Goal: Use online tool/utility: Utilize a website feature to perform a specific function

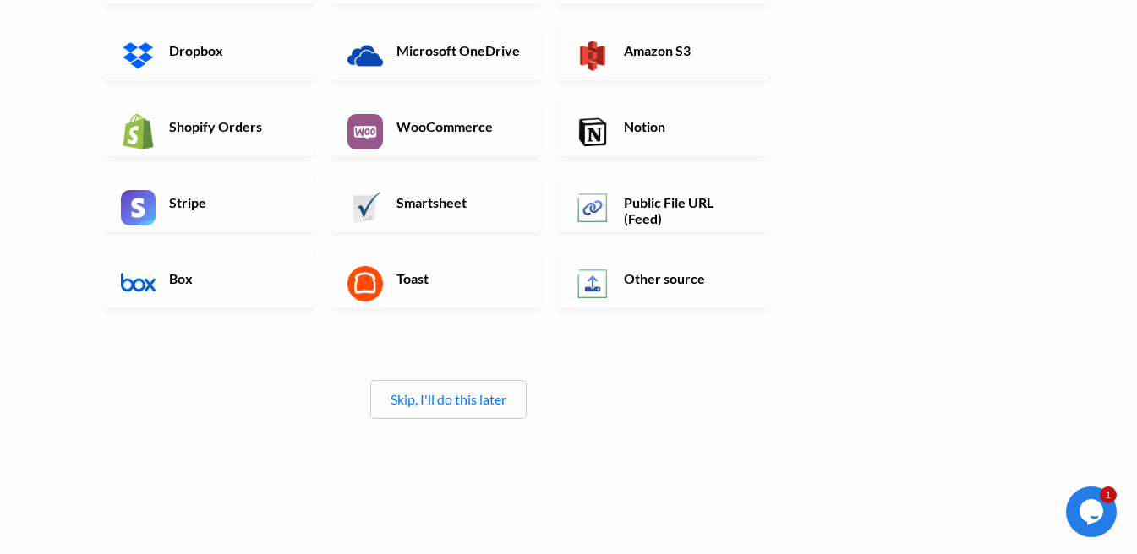
scroll to position [327, 0]
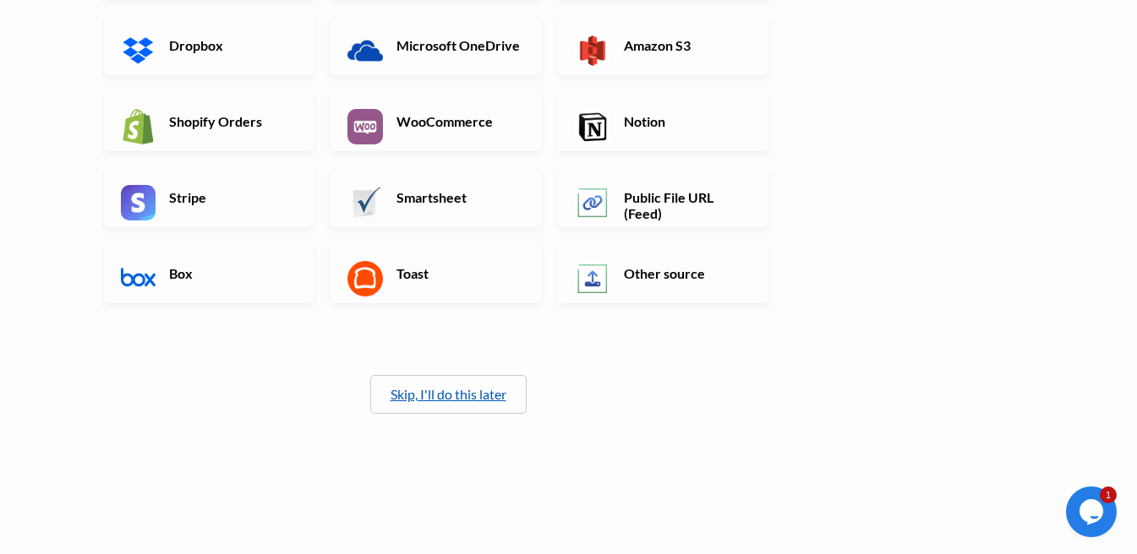
click at [451, 400] on link "Skip, I'll do this later" at bounding box center [448, 394] width 116 height 16
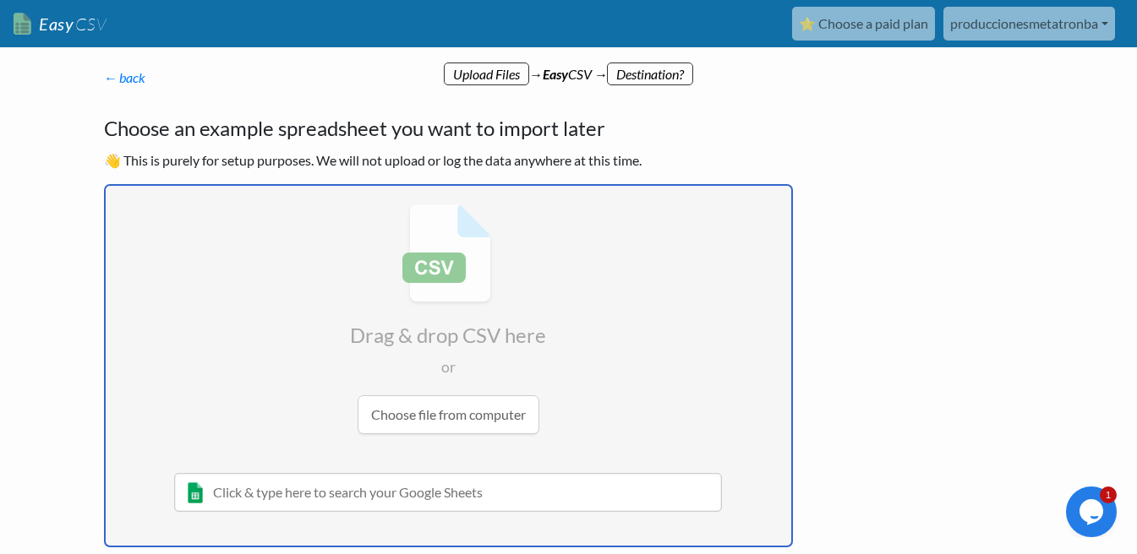
type input "C:\fakepath\tablero_agencia.csv"
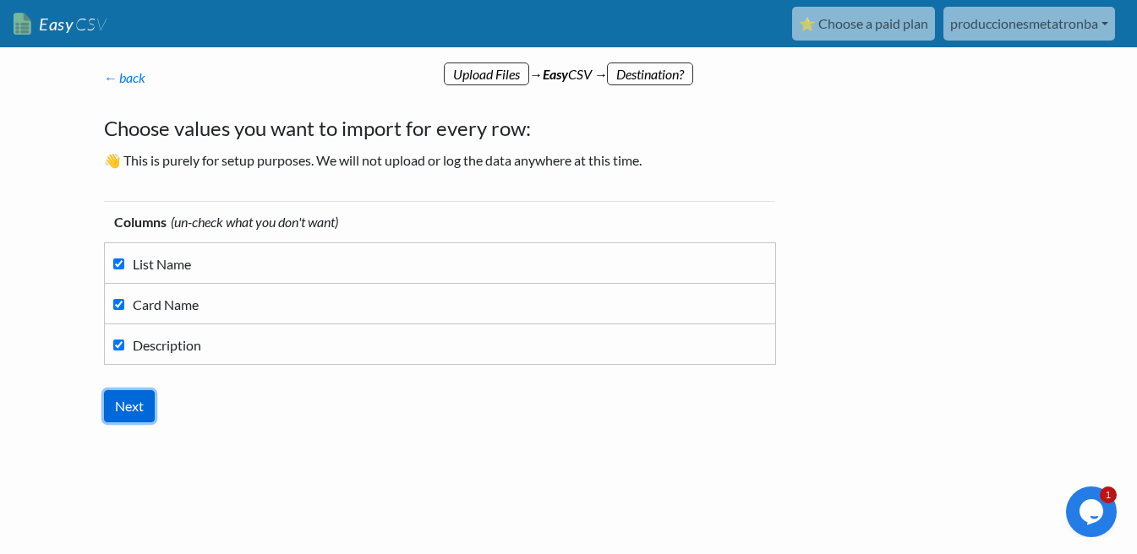
click at [109, 418] on input "Next" at bounding box center [129, 406] width 51 height 32
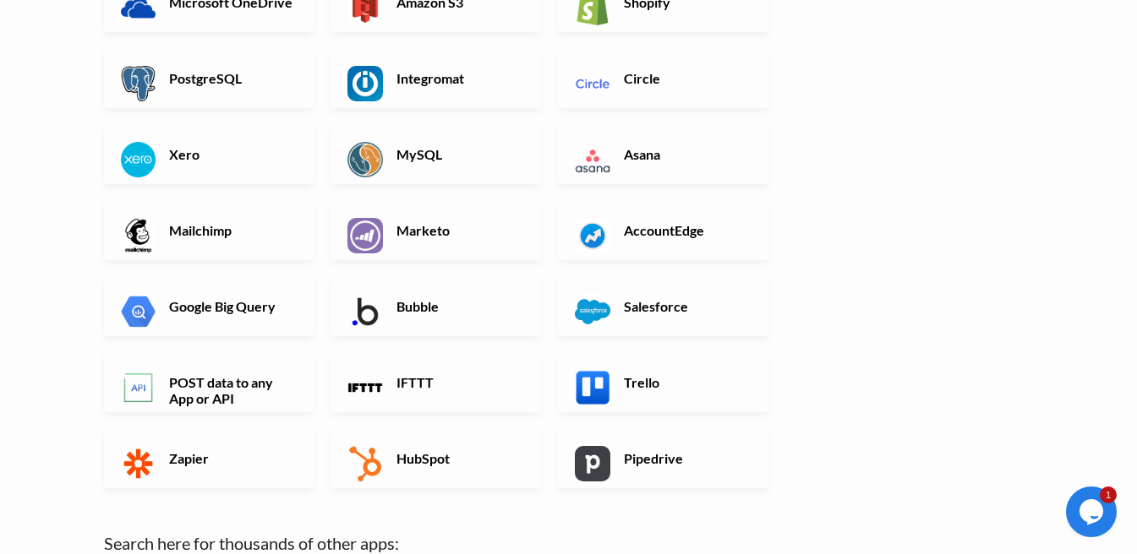
scroll to position [609, 0]
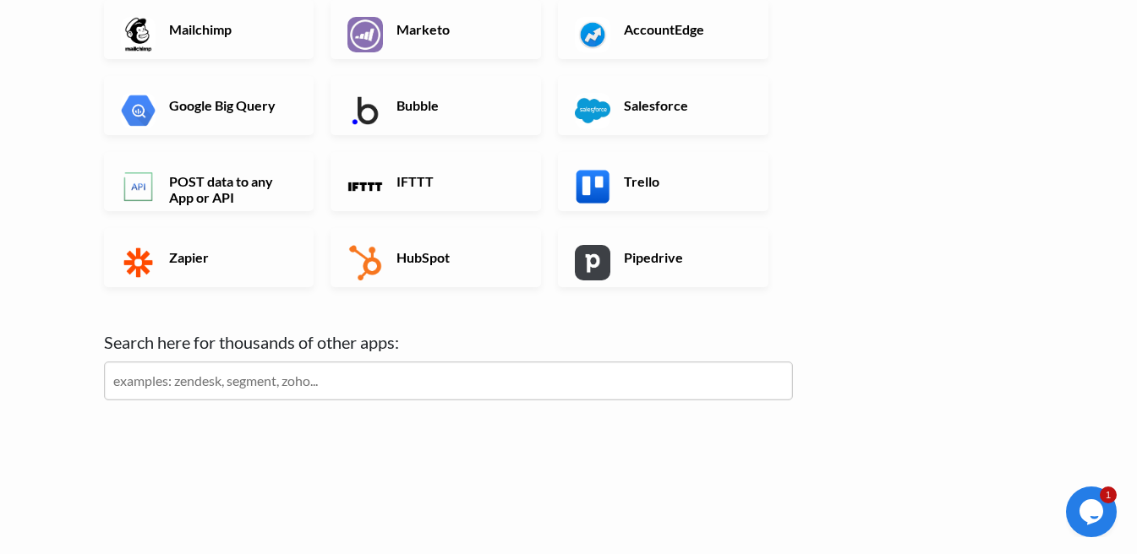
click at [393, 385] on input "text" at bounding box center [448, 381] width 689 height 39
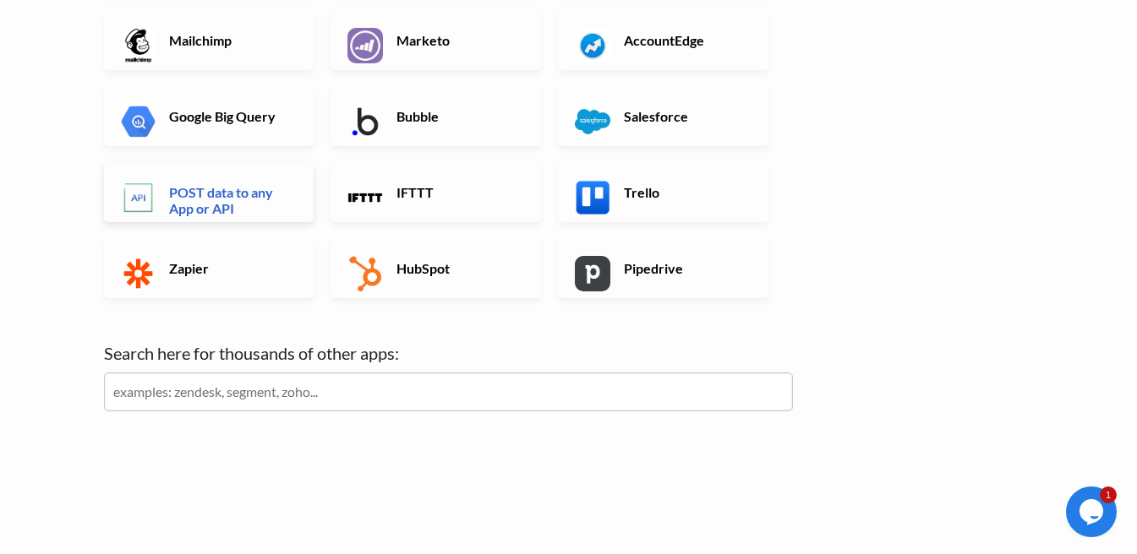
click at [196, 204] on h6 "POST data to any App or API" at bounding box center [231, 200] width 133 height 32
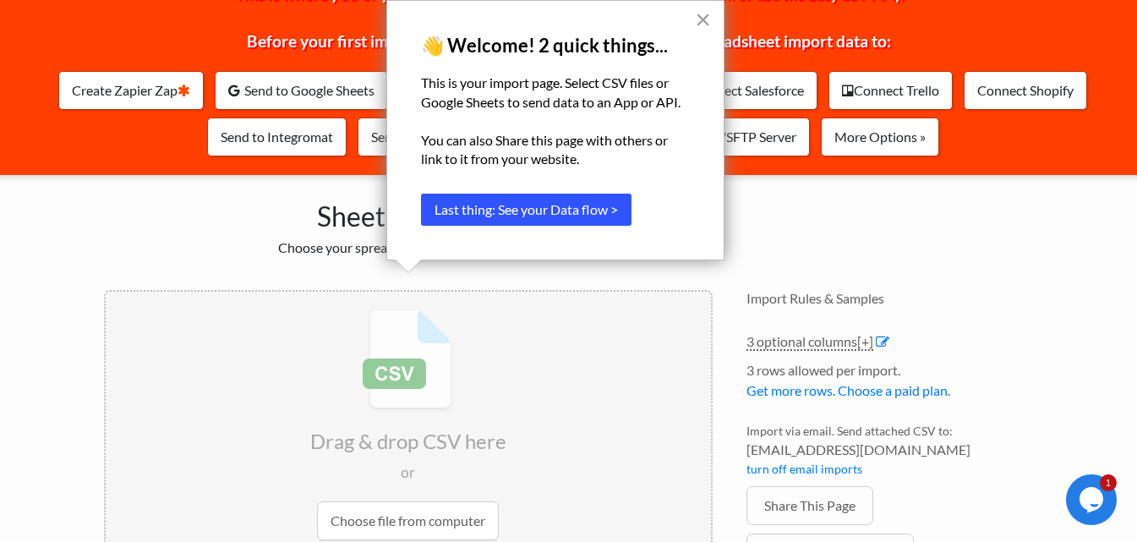
click at [616, 201] on button "Last thing: See your Data flow >" at bounding box center [526, 210] width 210 height 32
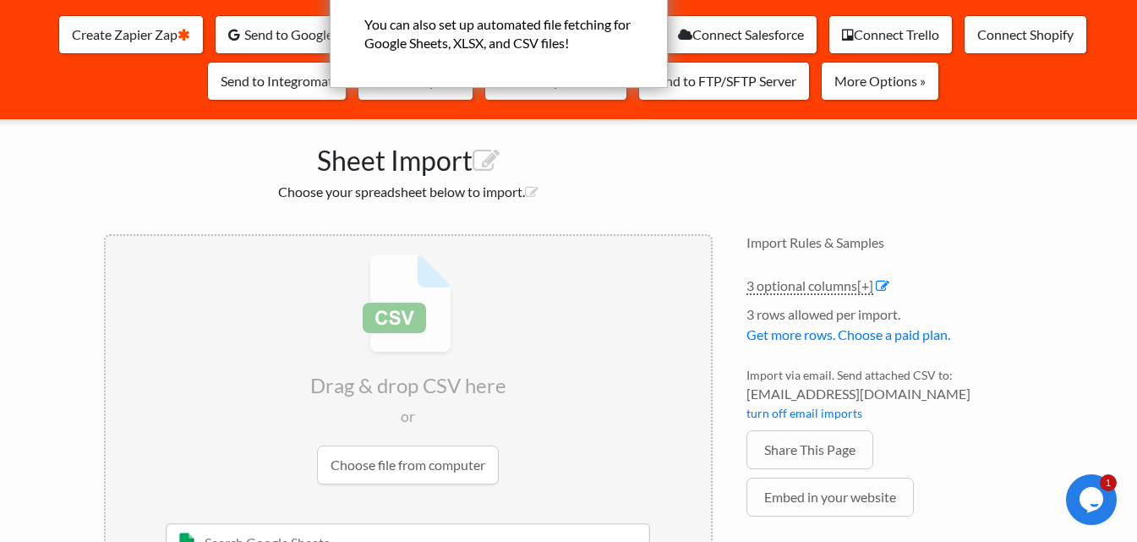
scroll to position [234, 0]
